Goal: Use online tool/utility: Utilize a website feature to perform a specific function

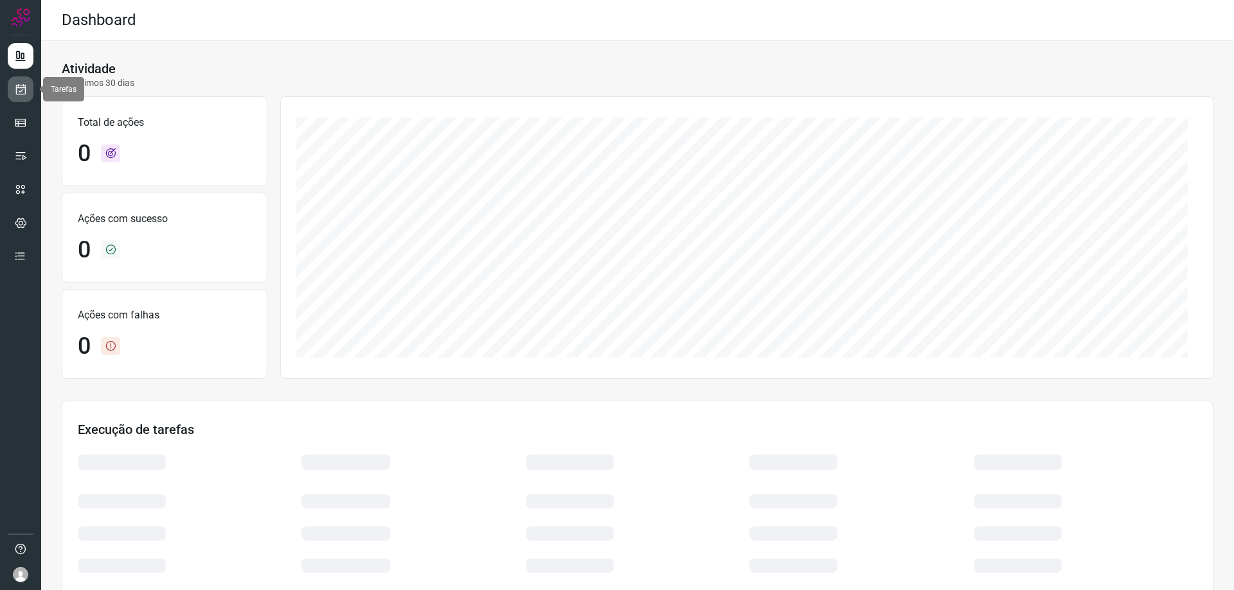
click at [24, 87] on icon at bounding box center [20, 89] width 13 height 13
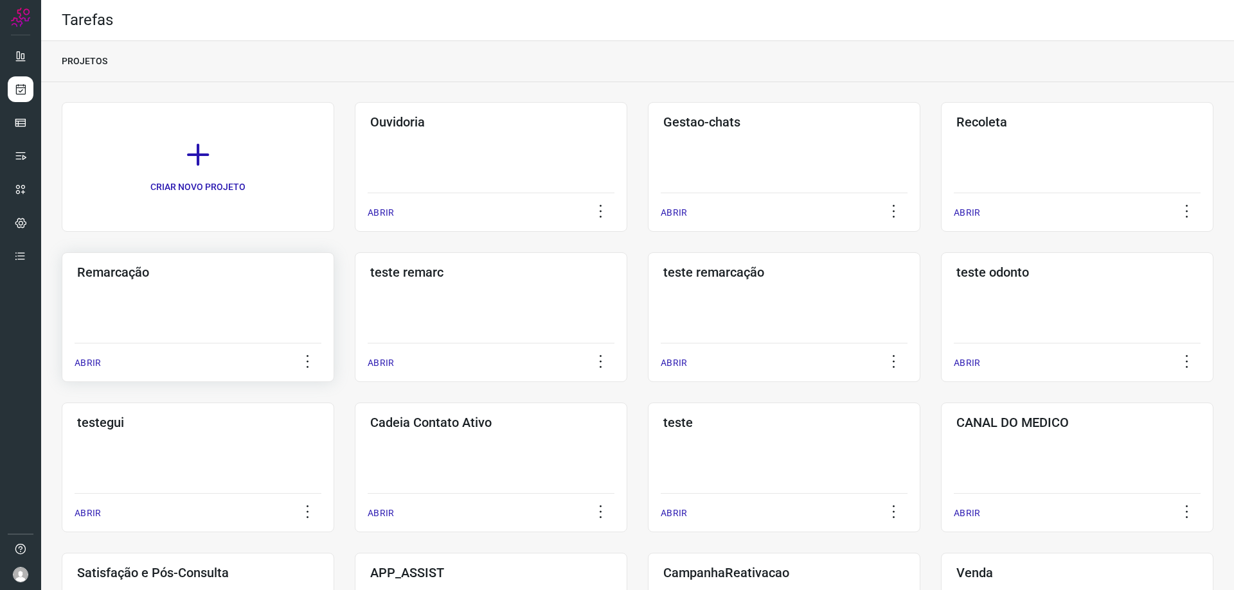
click at [137, 278] on h3 "Remarcação" at bounding box center [198, 272] width 242 height 15
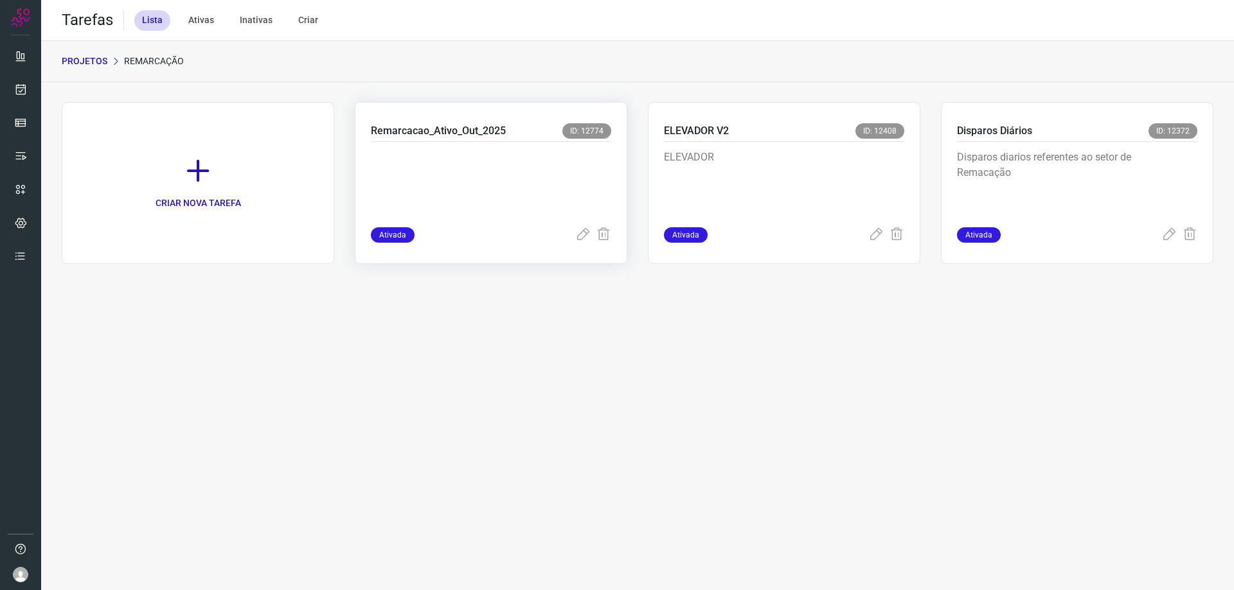
click at [459, 197] on p at bounding box center [467, 182] width 193 height 64
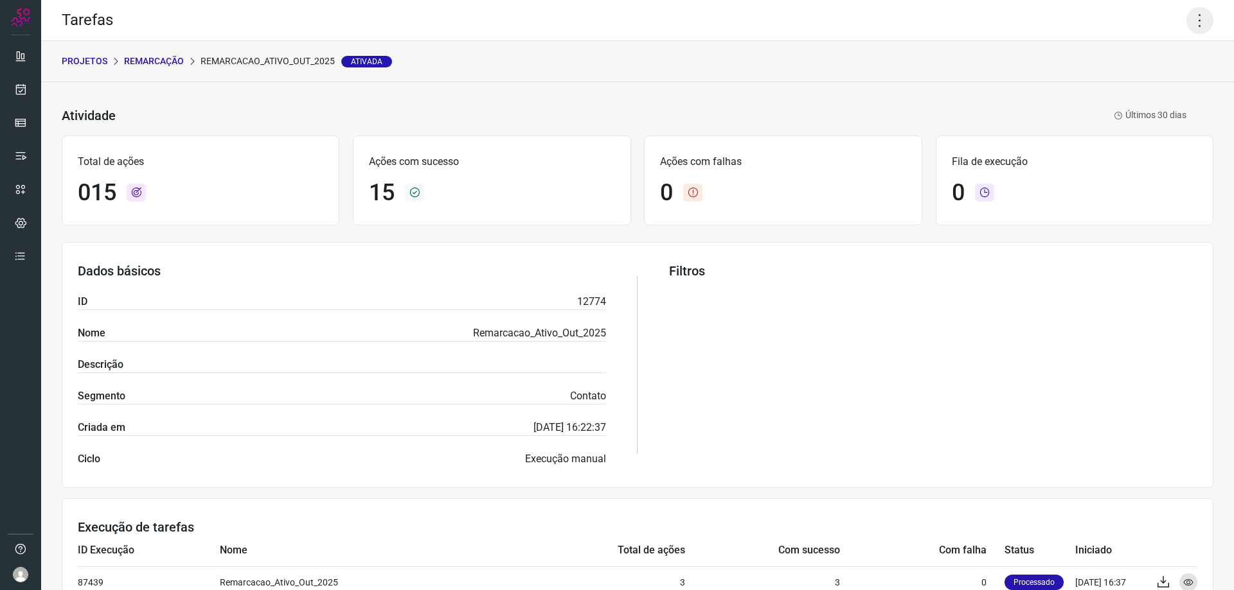
click at [1186, 21] on icon at bounding box center [1199, 20] width 27 height 27
click at [1110, 83] on li "Executar" at bounding box center [1144, 84] width 117 height 21
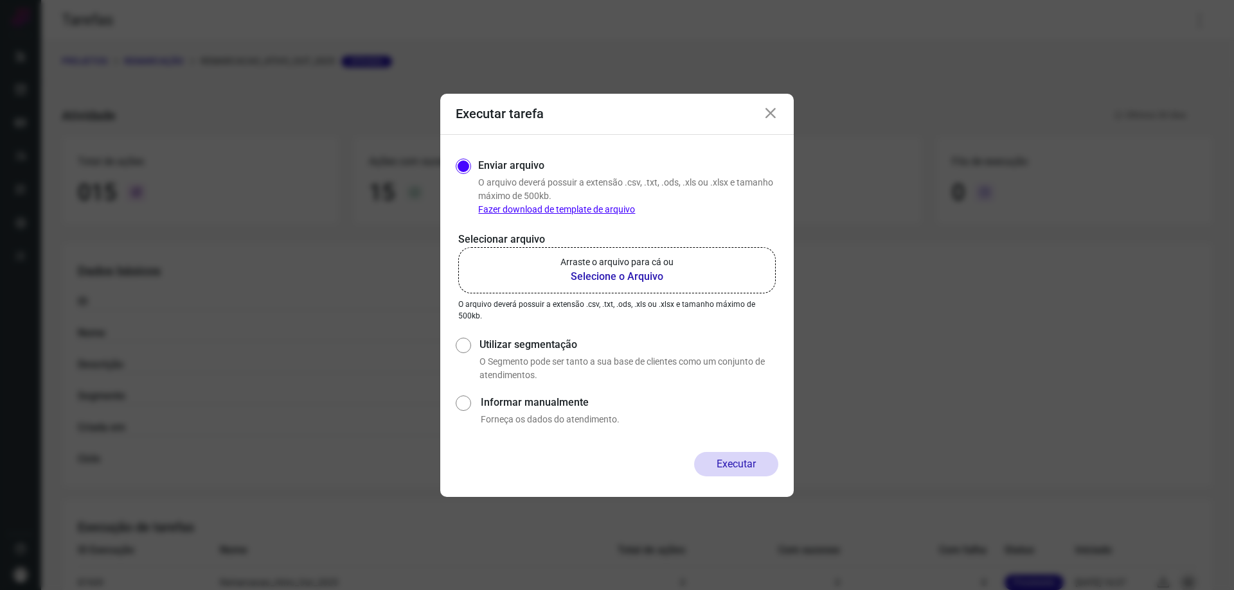
click at [644, 278] on b "Selecione o Arquivo" at bounding box center [616, 276] width 113 height 15
click at [0, 0] on input "Arraste o arquivo para cá ou Selecione o Arquivo" at bounding box center [0, 0] width 0 height 0
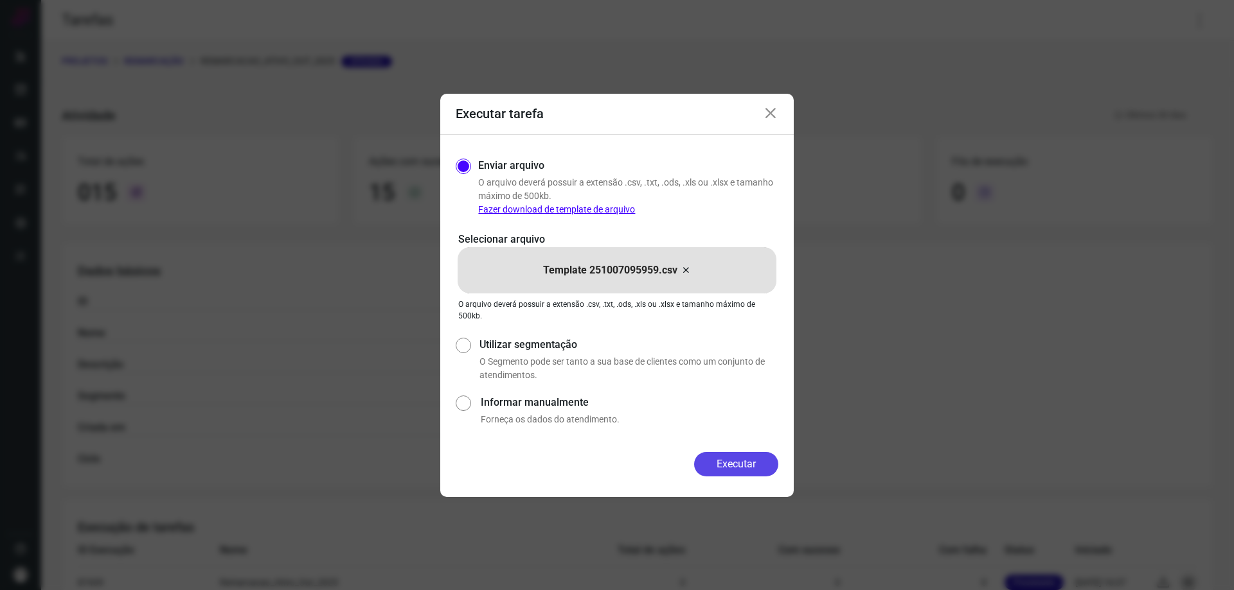
click at [729, 461] on button "Executar" at bounding box center [736, 464] width 84 height 24
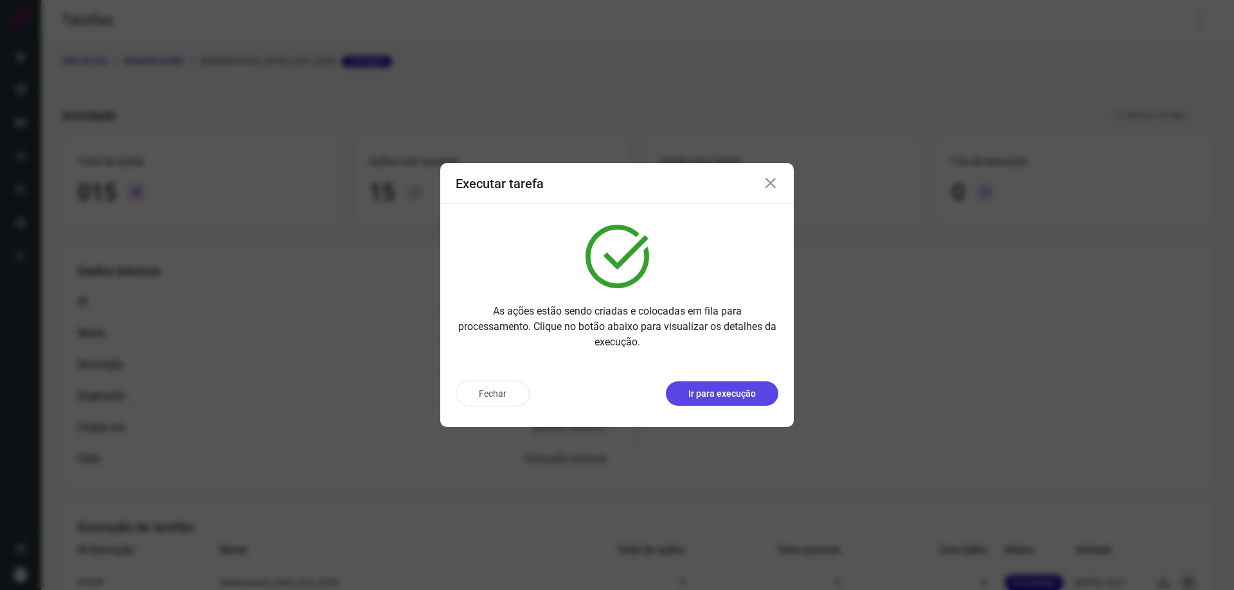
click at [742, 394] on p "Ir para execução" at bounding box center [721, 393] width 67 height 13
